Goal: Task Accomplishment & Management: Manage account settings

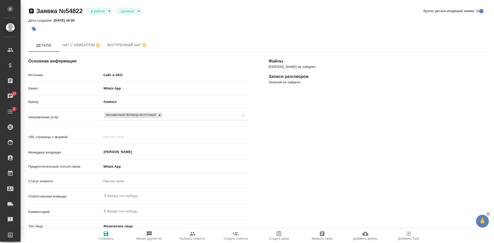
select select "RU"
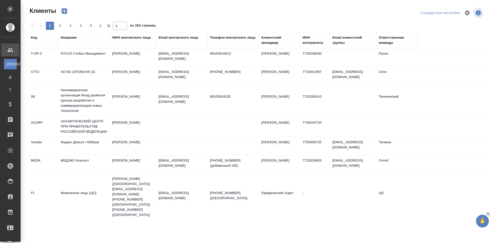
select select "RU"
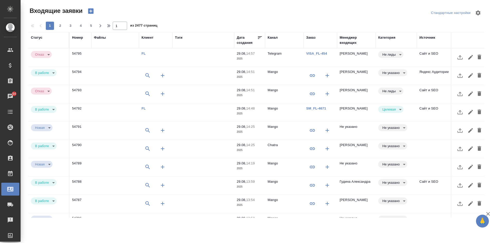
select select "RU"
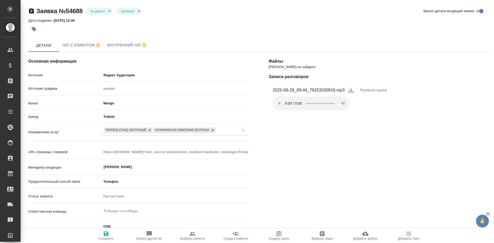
select select "RU"
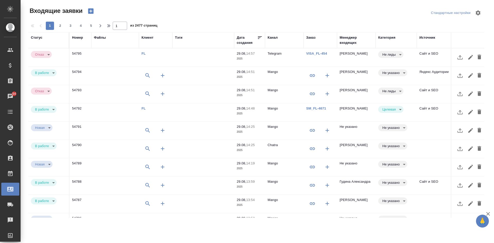
select select "RU"
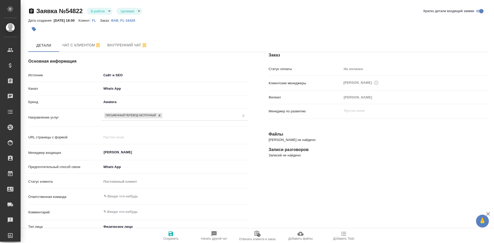
select select "RU"
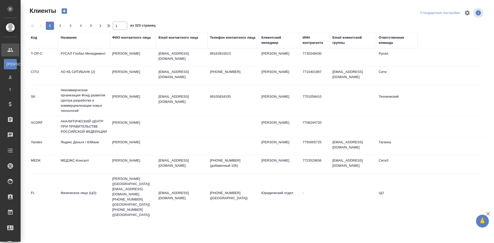
select select "RU"
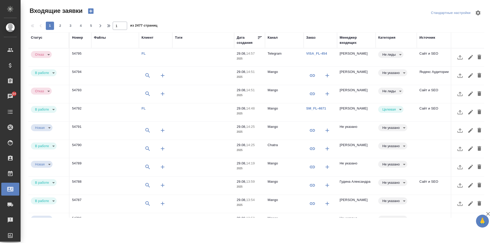
select select "RU"
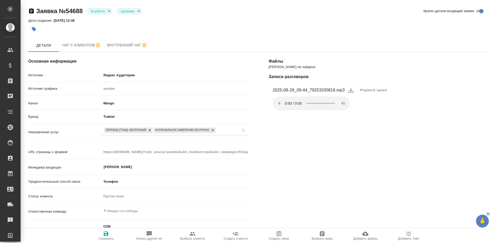
select select "RU"
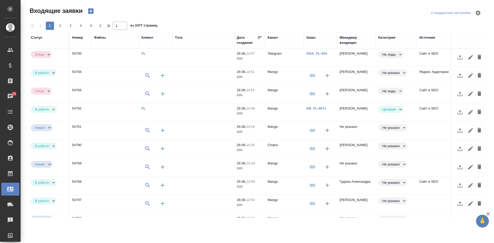
select select "RU"
